Goal: Navigation & Orientation: Find specific page/section

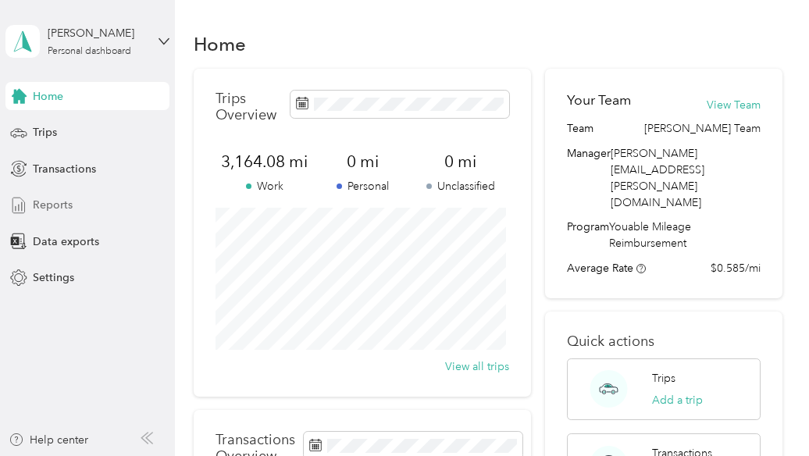
click at [63, 199] on span "Reports" at bounding box center [53, 205] width 40 height 16
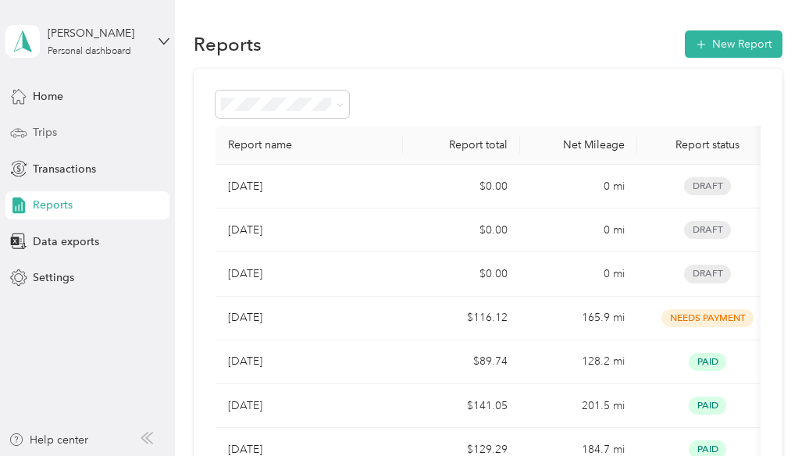
click at [34, 132] on span "Trips" at bounding box center [45, 132] width 24 height 16
